Goal: Communication & Community: Answer question/provide support

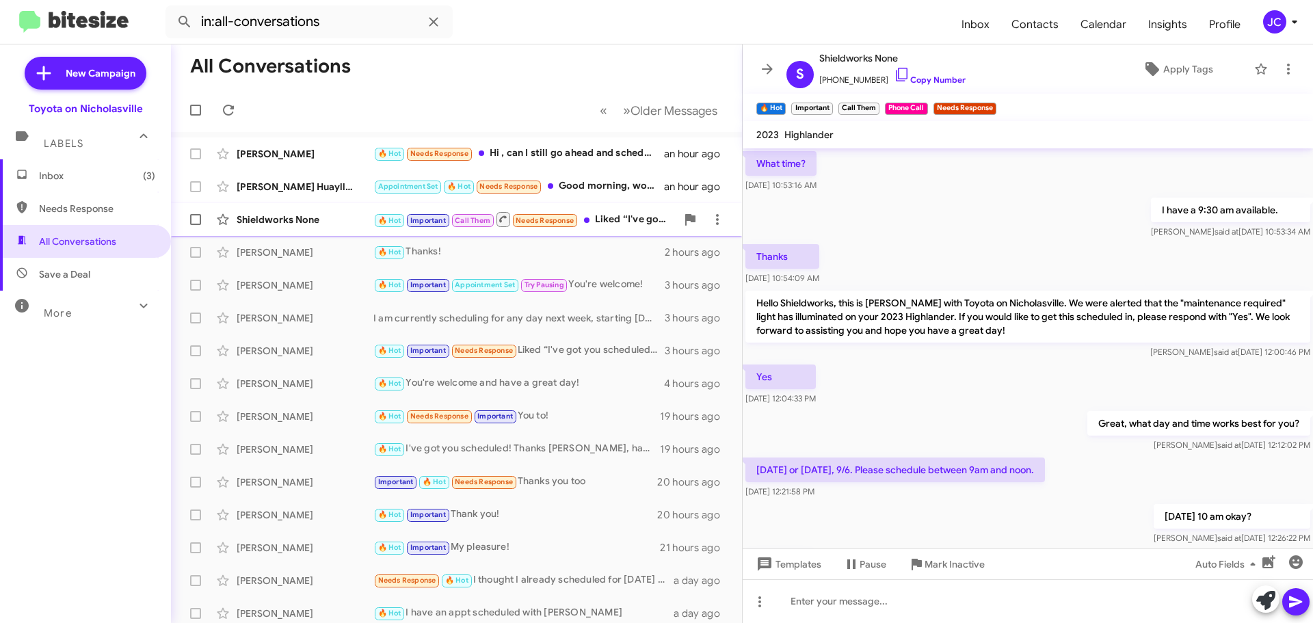
scroll to position [687, 0]
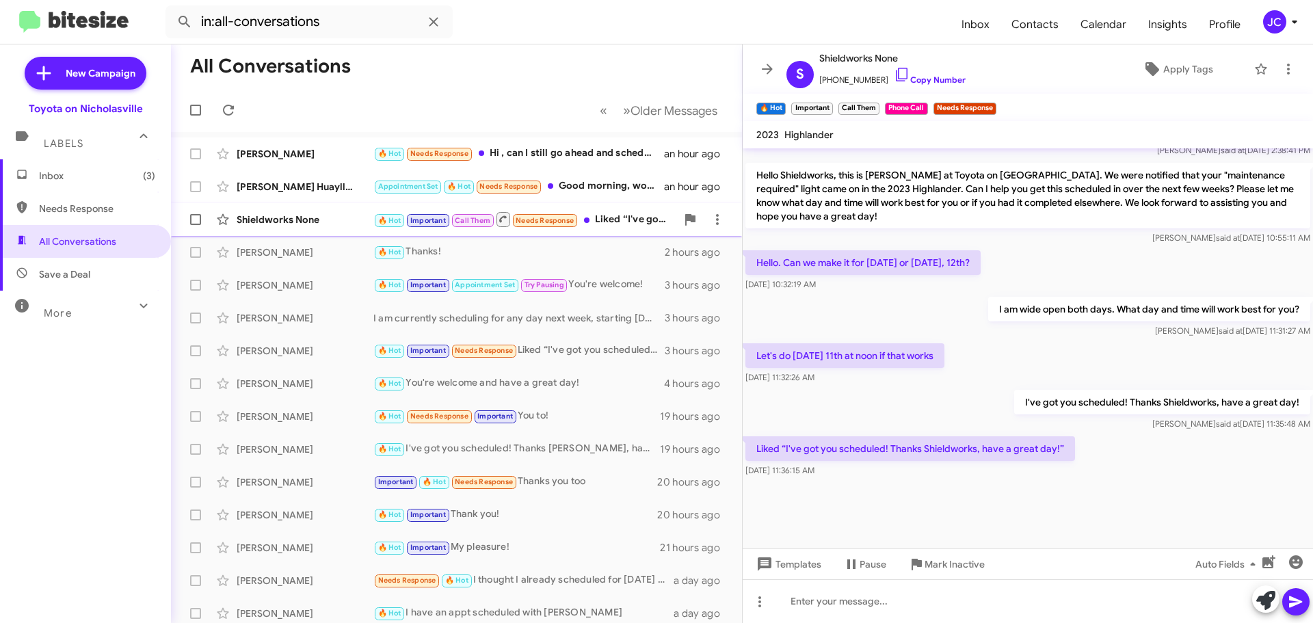
click at [297, 216] on div "Shieldworks None" at bounding box center [305, 220] width 137 height 14
click at [284, 191] on div "[PERSON_NAME] Huayllani-[PERSON_NAME]" at bounding box center [305, 187] width 137 height 14
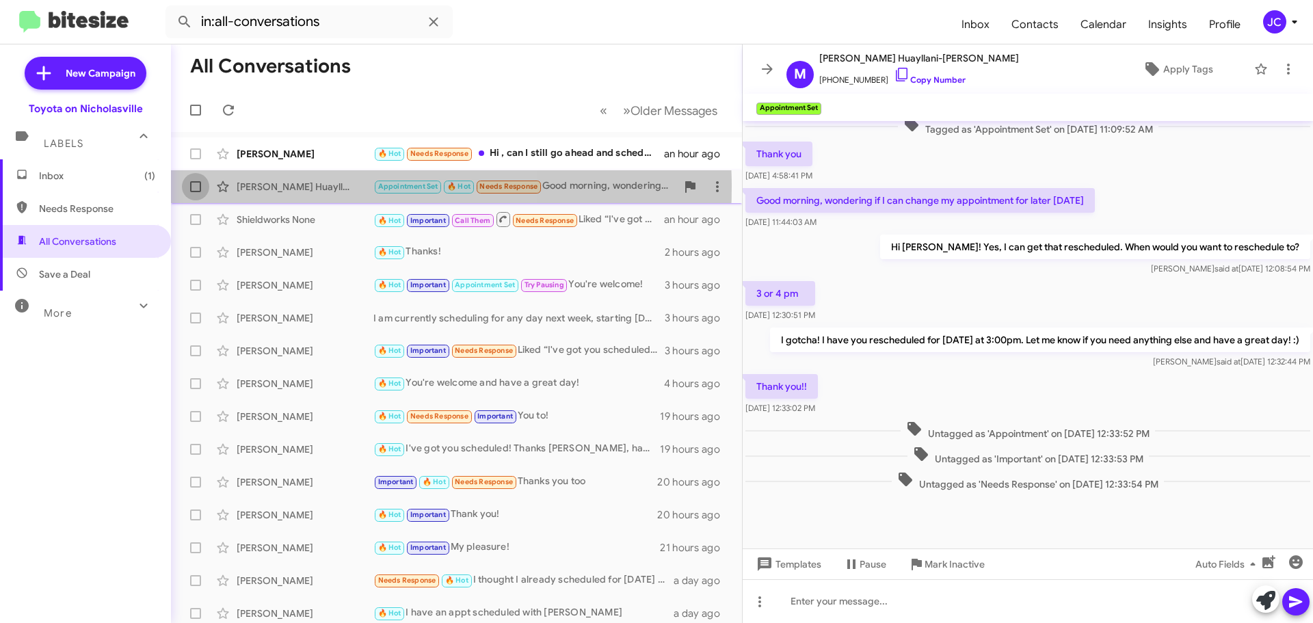
click at [200, 187] on span at bounding box center [195, 186] width 11 height 11
click at [196, 192] on input "checkbox" at bounding box center [195, 192] width 1 height 1
checkbox input "true"
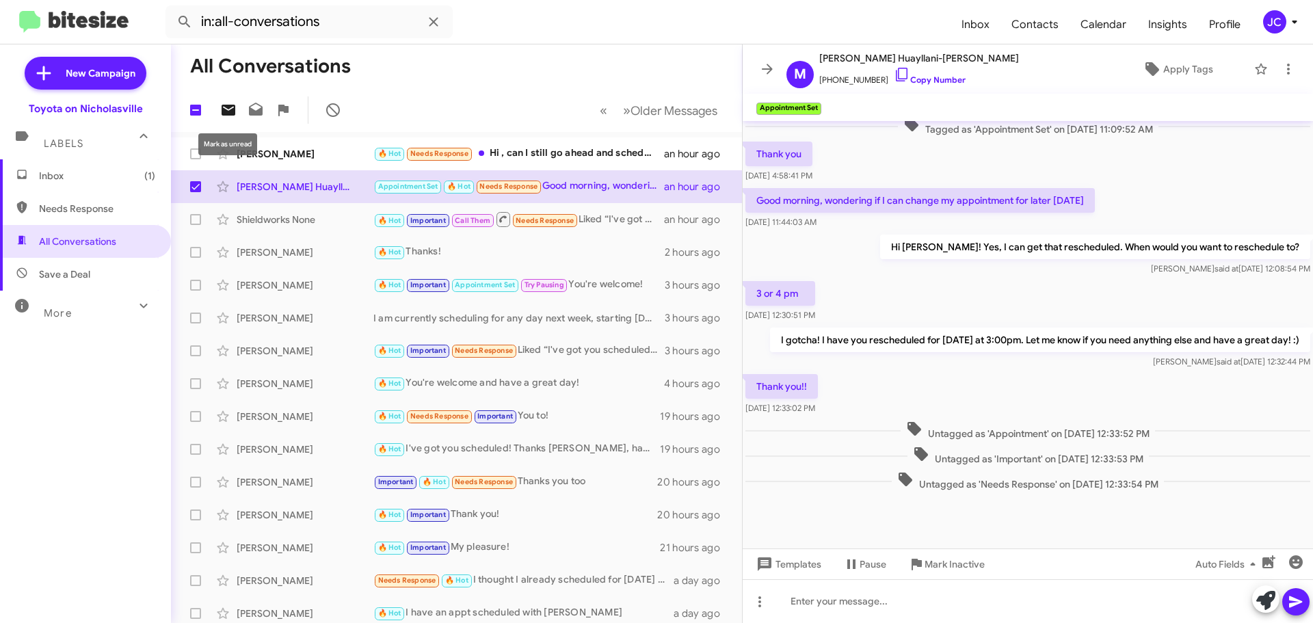
click at [232, 106] on icon at bounding box center [229, 110] width 14 height 11
click at [281, 157] on div "[PERSON_NAME]" at bounding box center [305, 154] width 137 height 14
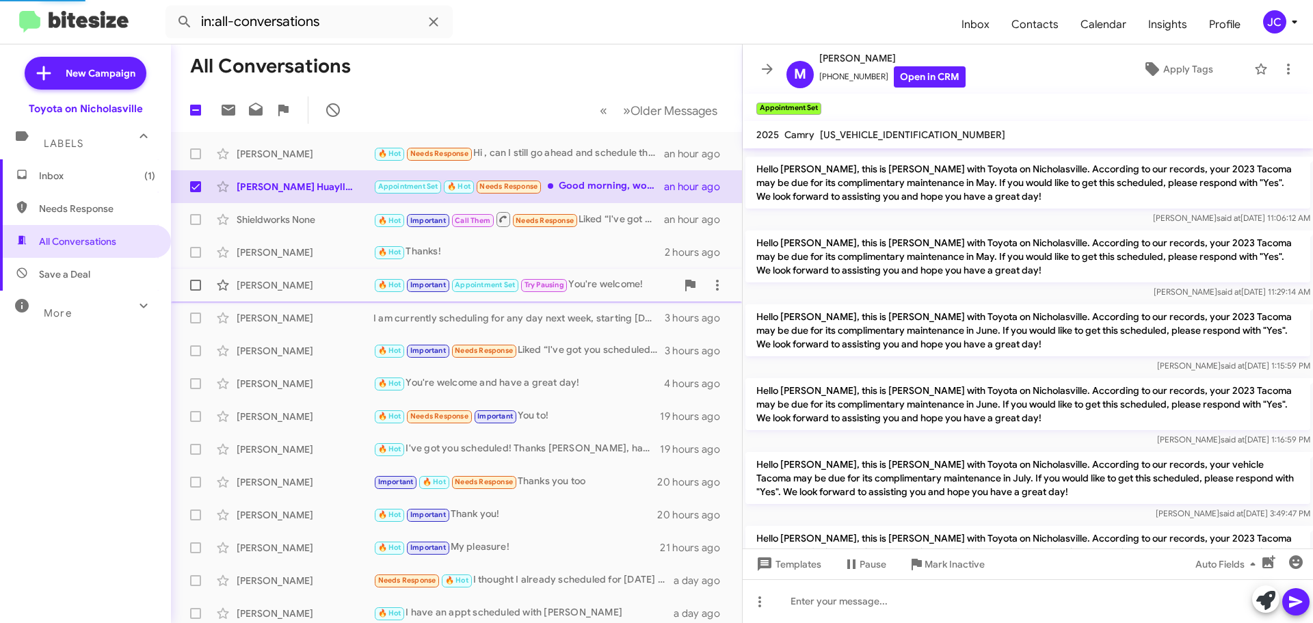
scroll to position [1019, 0]
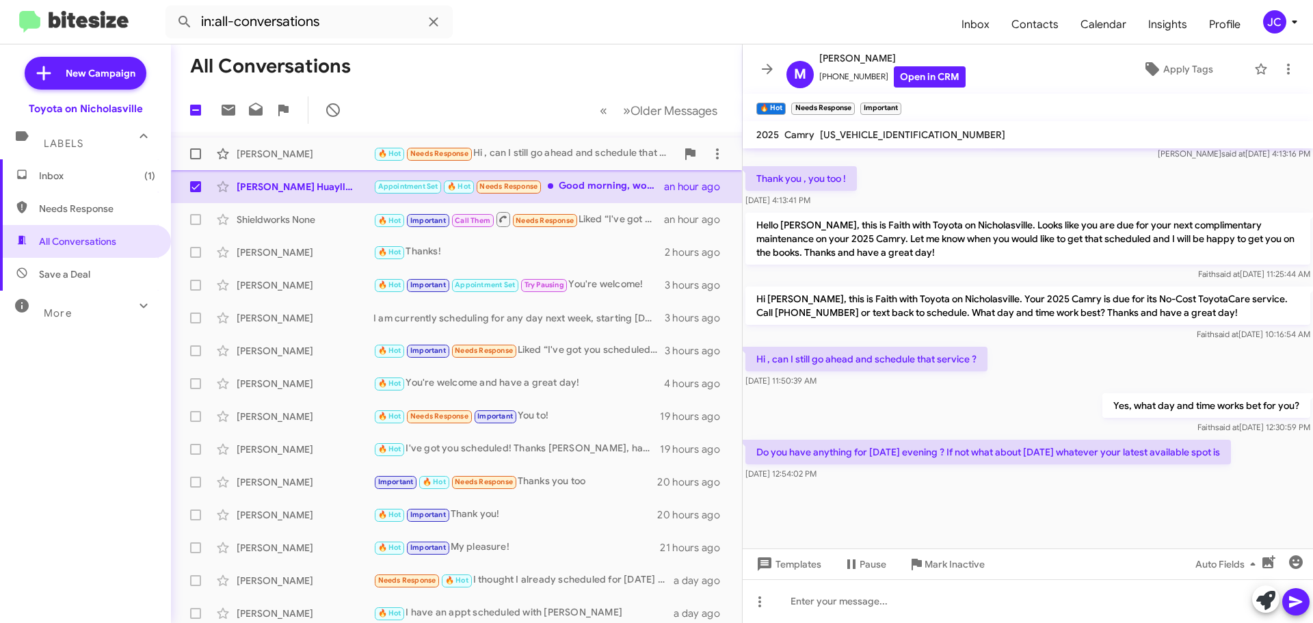
click at [192, 154] on span at bounding box center [195, 153] width 11 height 11
click at [195, 159] on input "checkbox" at bounding box center [195, 159] width 1 height 1
checkbox input "true"
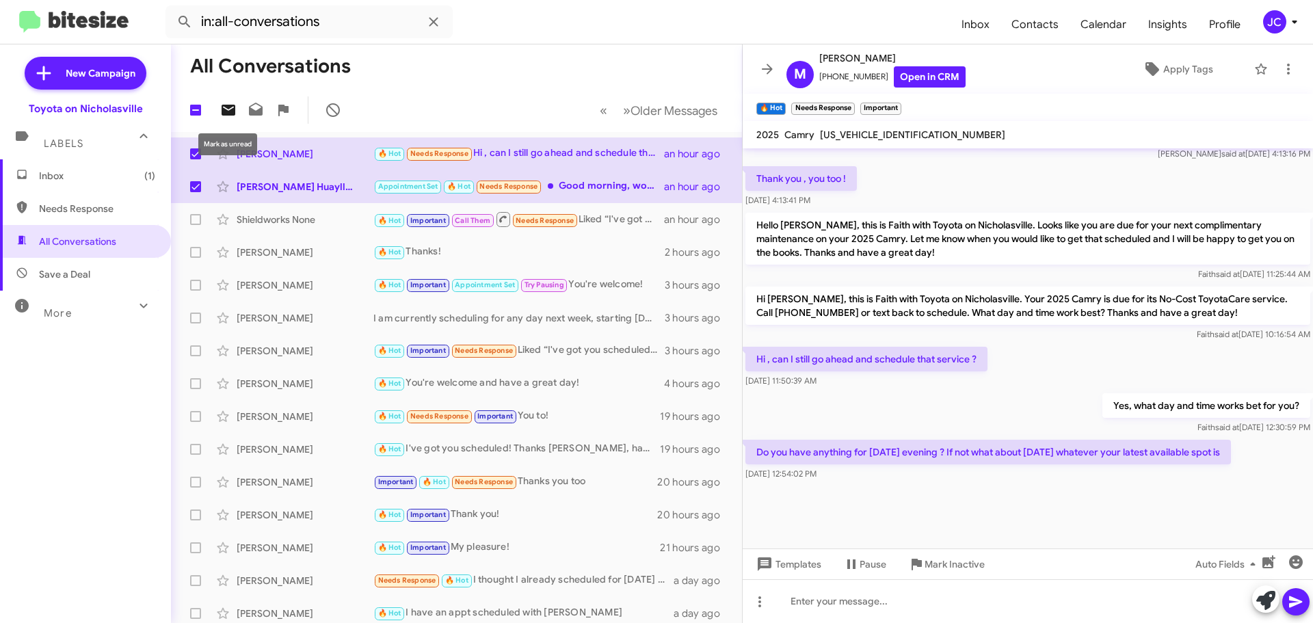
click at [227, 105] on icon at bounding box center [229, 110] width 14 height 11
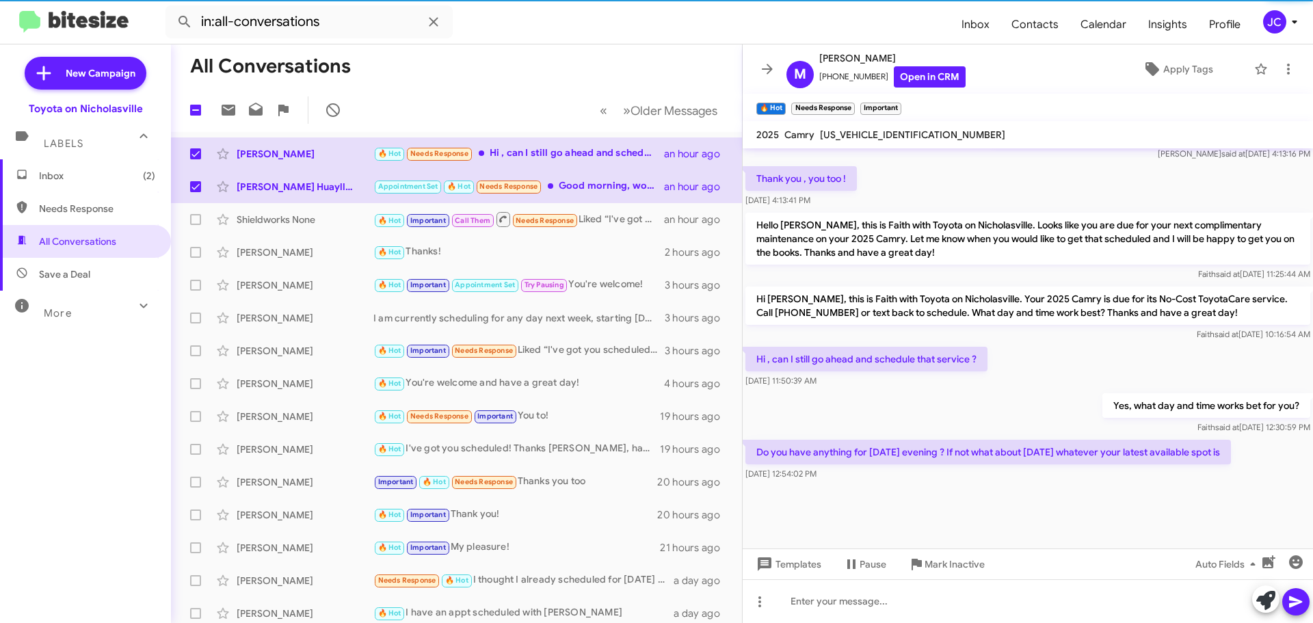
click at [66, 170] on span "Inbox (2)" at bounding box center [97, 176] width 116 height 14
